Goal: Transaction & Acquisition: Purchase product/service

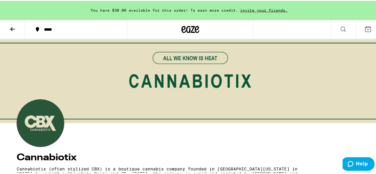
click at [340, 31] on icon at bounding box center [343, 28] width 7 height 7
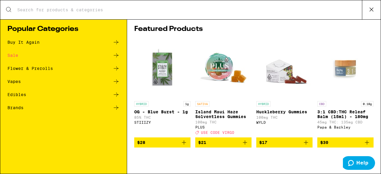
click at [72, 11] on input "Search for Products" at bounding box center [189, 9] width 345 height 5
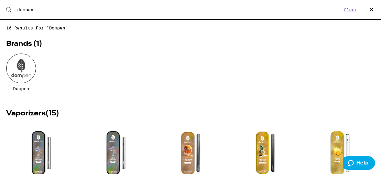
type input "dompen"
click at [79, 58] on div "Dompen" at bounding box center [190, 77] width 368 height 46
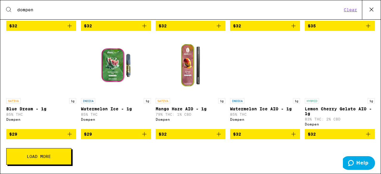
scroll to position [204, 0]
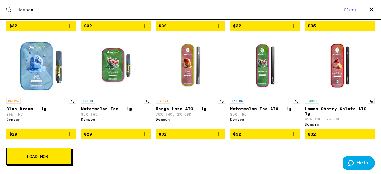
click at [36, 154] on span "Load More" at bounding box center [39, 156] width 24 height 4
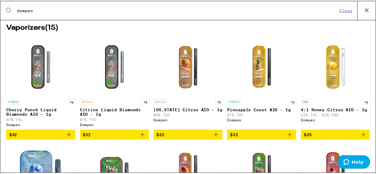
scroll to position [89, 0]
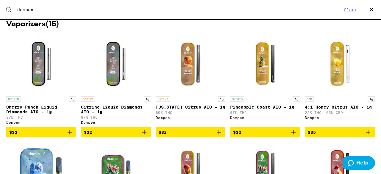
click at [356, 12] on button "Clear" at bounding box center [350, 9] width 17 height 5
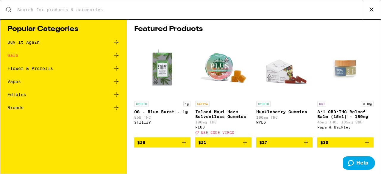
click at [29, 16] on div "Search for Products" at bounding box center [190, 9] width 380 height 19
click at [30, 12] on input "Search for Products" at bounding box center [189, 9] width 345 height 5
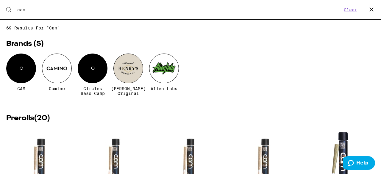
type input "cam"
click at [15, 66] on div "C" at bounding box center [21, 69] width 30 height 30
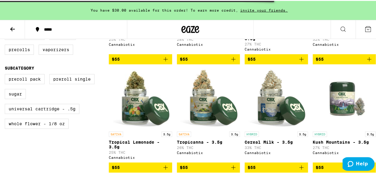
scroll to position [274, 0]
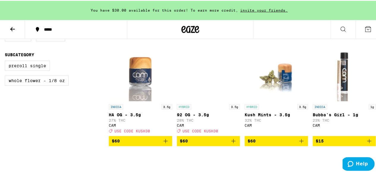
scroll to position [274, 0]
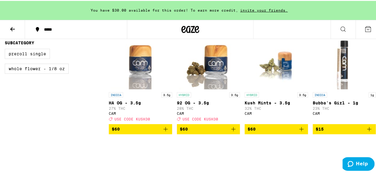
click at [99, 133] on div "Sale View Sale Items Only Potency High Very High Strain Type Hybrid Indica Sati…" at bounding box center [57, 24] width 104 height 235
click at [95, 125] on div "Sale View Sale Items Only Potency High Very High Strain Type Hybrid Indica Sati…" at bounding box center [57, 24] width 104 height 235
click at [93, 126] on div "Sale View Sale Items Only Potency High Very High Strain Type Hybrid Indica Sati…" at bounding box center [57, 24] width 104 height 235
